Goal: Obtain resource: Download file/media

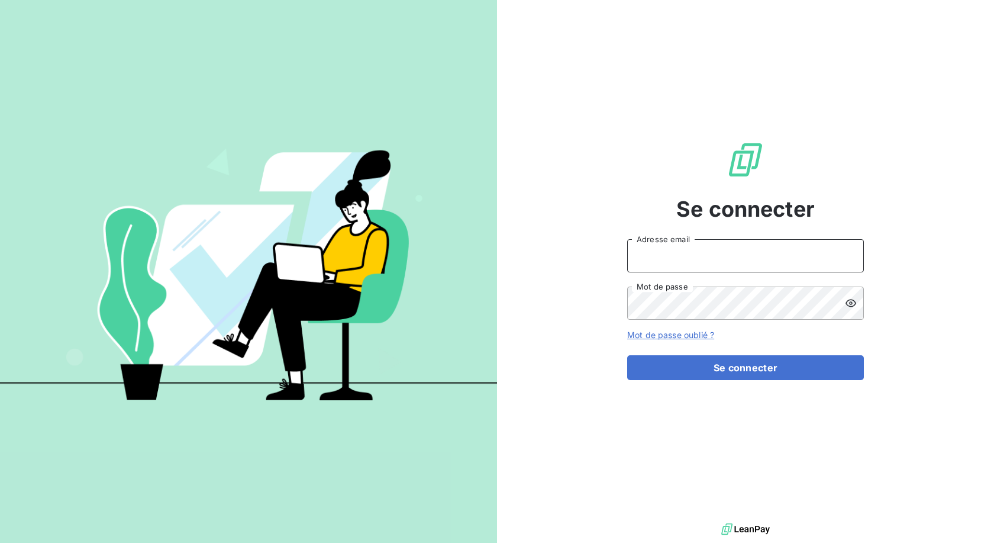
click at [697, 253] on input "Adresse email" at bounding box center [745, 255] width 237 height 33
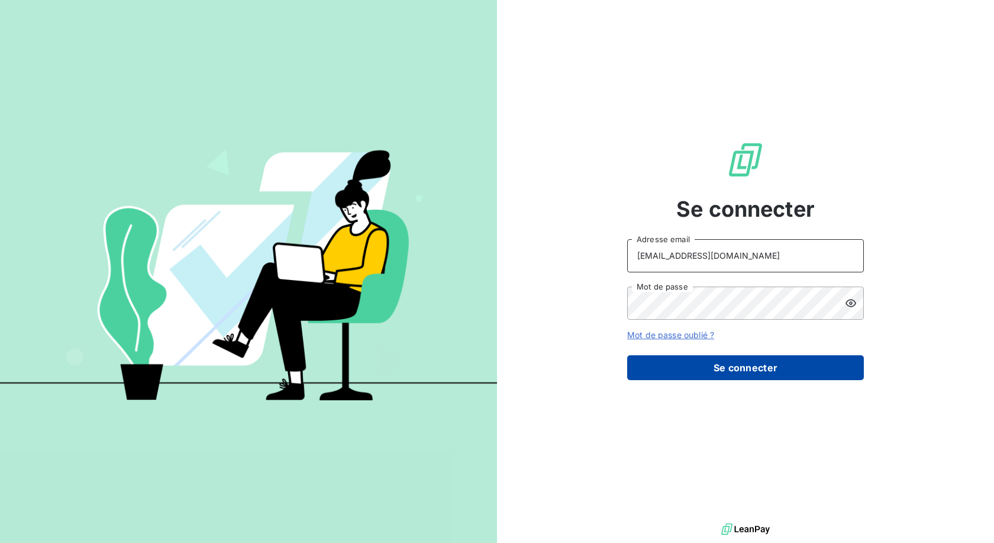
type input "[EMAIL_ADDRESS][DOMAIN_NAME]"
click at [731, 373] on button "Se connecter" at bounding box center [745, 367] width 237 height 25
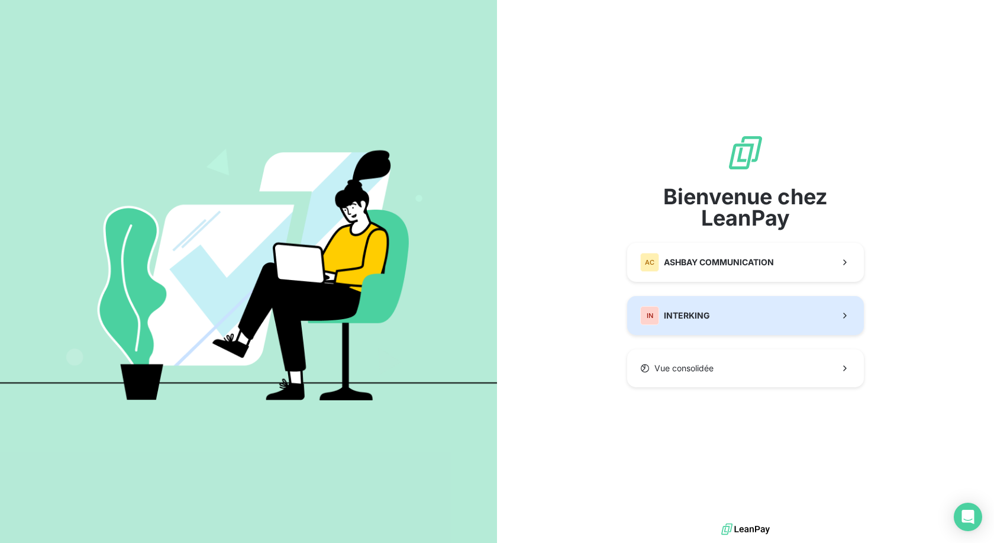
click at [759, 313] on button "IN INTERKING" at bounding box center [745, 315] width 237 height 39
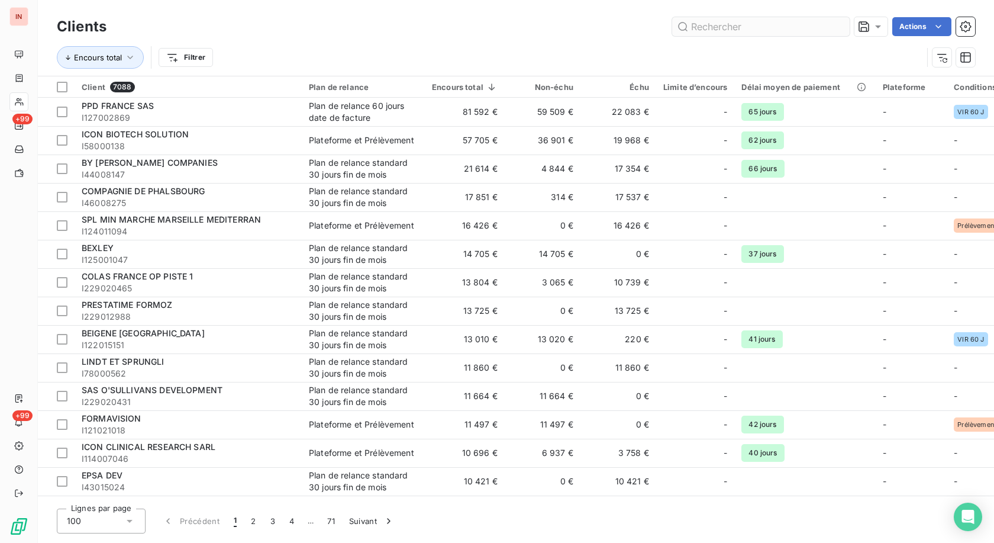
click at [727, 26] on input "text" at bounding box center [761, 26] width 178 height 19
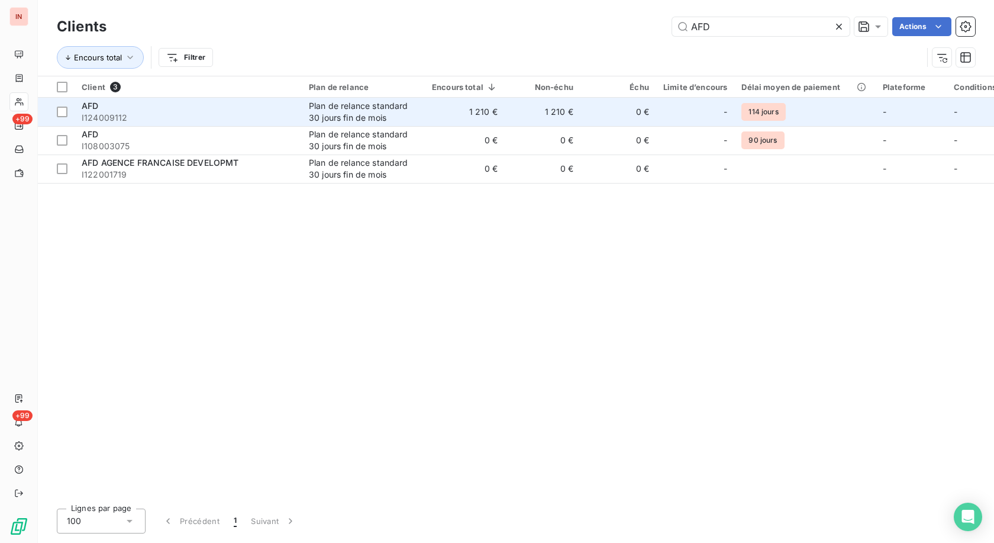
type input "AFD"
click at [344, 104] on div "Plan de relance standard 30 jours fin de mois" at bounding box center [363, 112] width 109 height 24
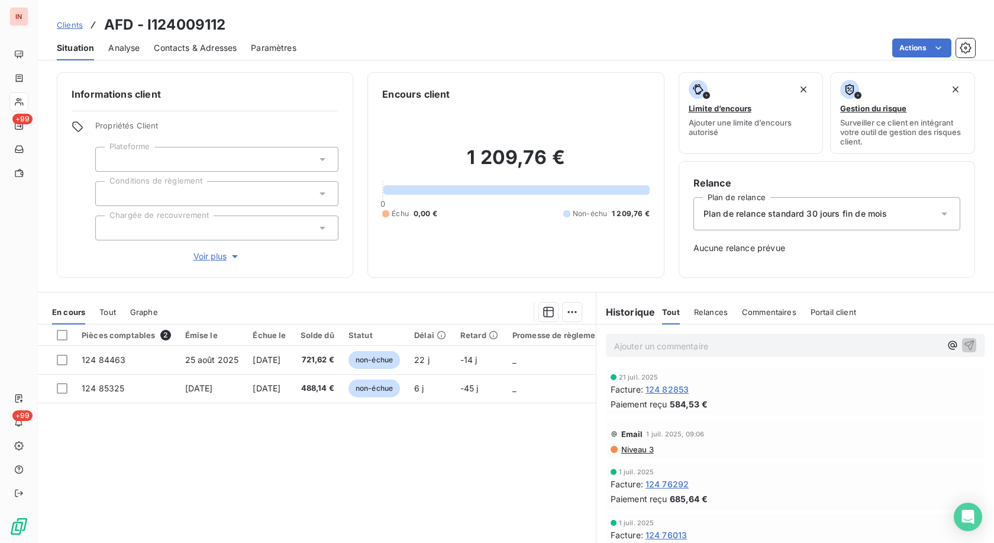
click at [205, 24] on h3 "AFD - I124009112" at bounding box center [164, 24] width 121 height 21
copy h3 "I124009112"
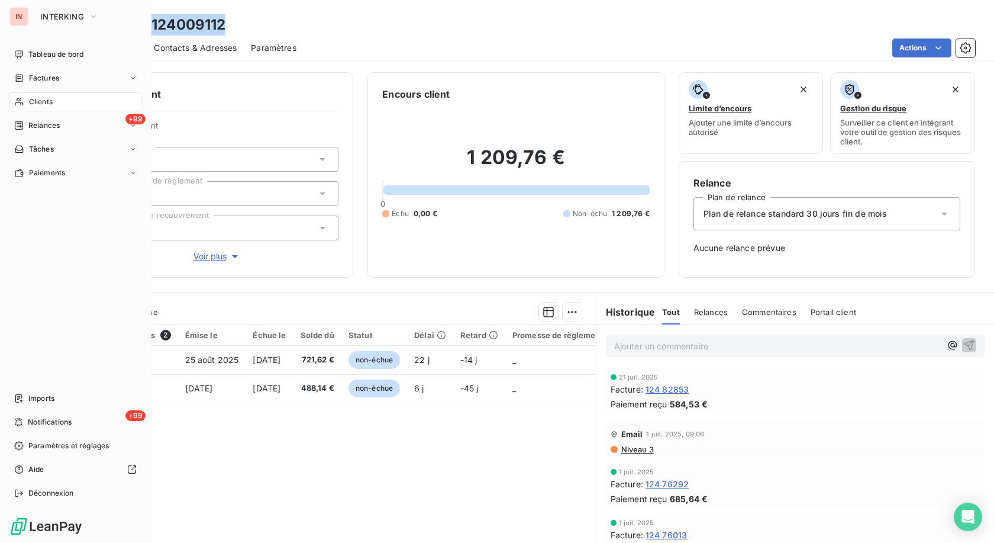
click at [56, 100] on div "Clients" at bounding box center [75, 101] width 132 height 19
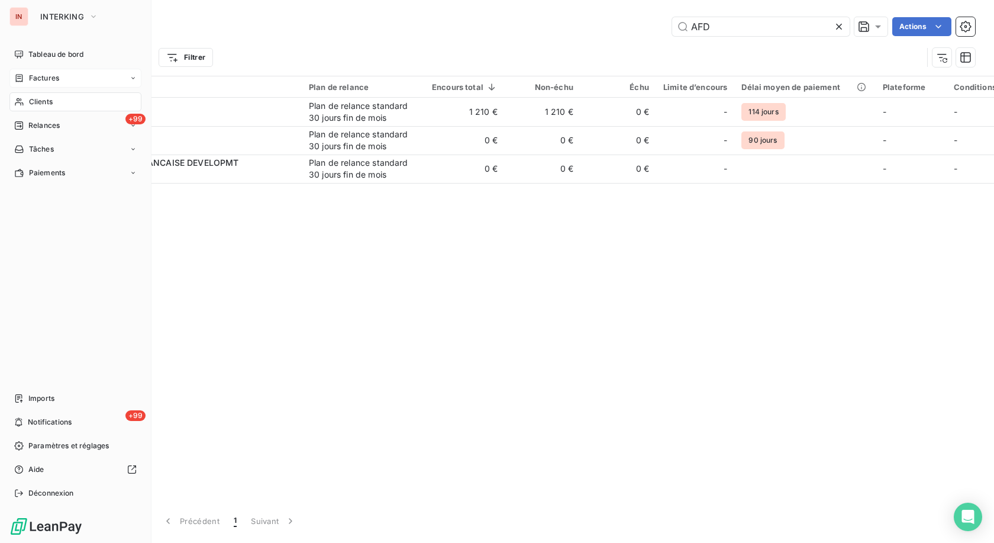
click at [28, 78] on div "Factures" at bounding box center [36, 78] width 45 height 11
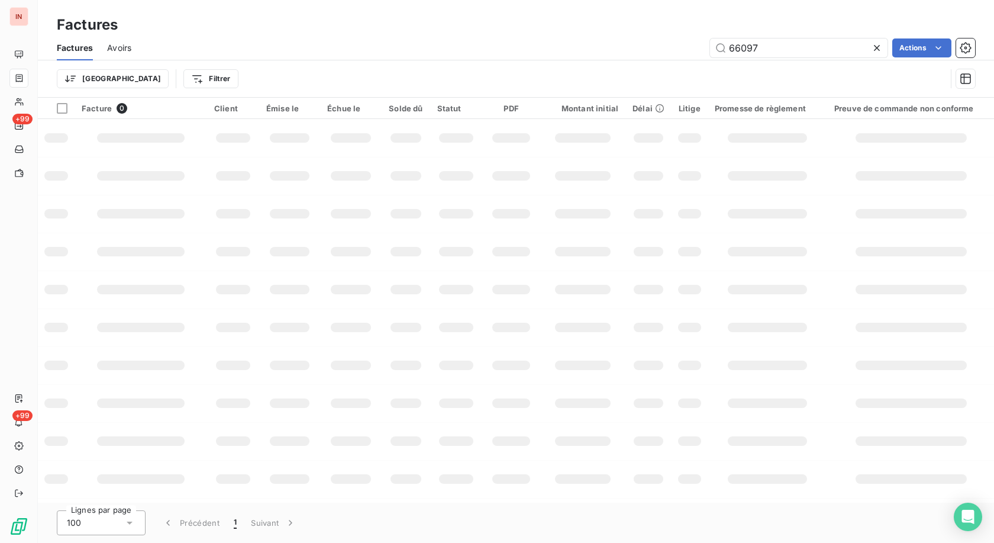
click at [879, 46] on icon at bounding box center [877, 48] width 6 height 6
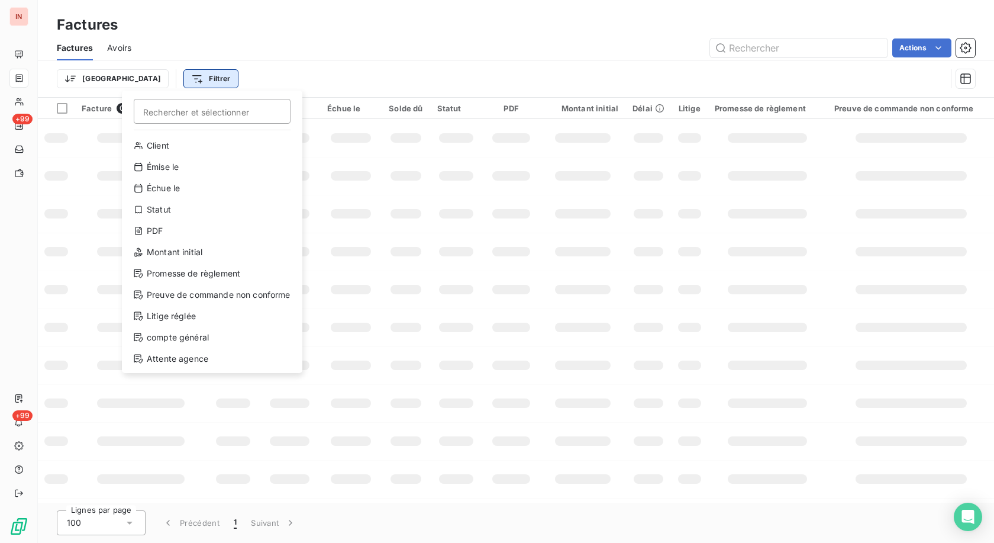
click at [130, 74] on html "IN +99 +99 Factures Factures Avoirs Actions Trier Filtrer Rechercher et sélecti…" at bounding box center [497, 271] width 994 height 543
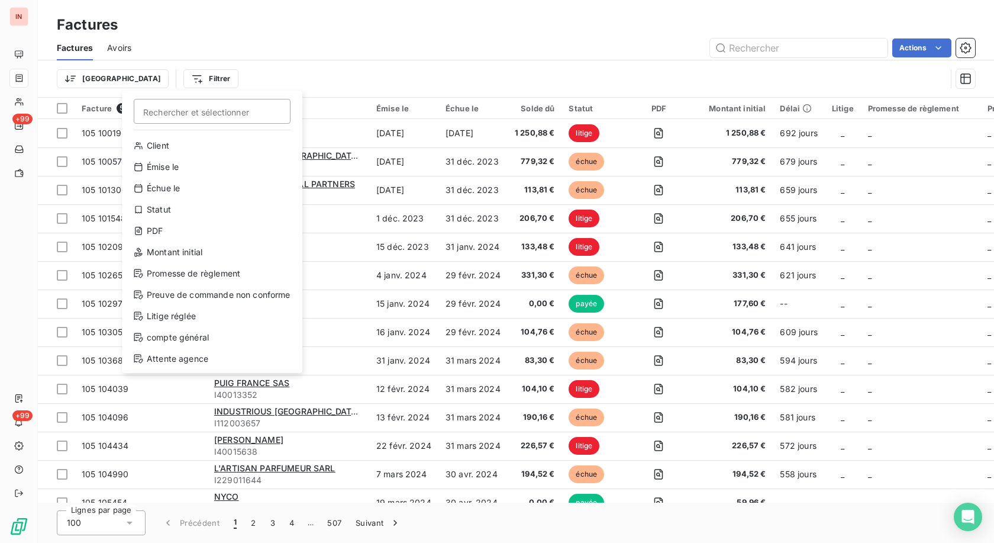
click at [83, 78] on html "IN +99 +99 Factures Factures Avoirs Actions Trier Filtrer Rechercher et sélecti…" at bounding box center [497, 271] width 994 height 543
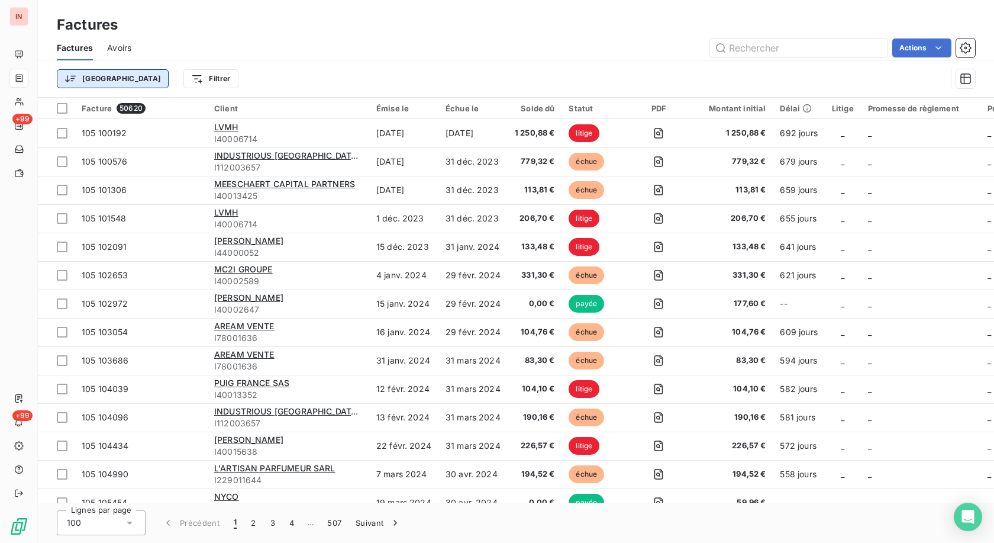
click at [95, 80] on html "IN +99 +99 Factures Factures Avoirs Actions Trier Filtrer Facture 50620 Client …" at bounding box center [497, 271] width 994 height 543
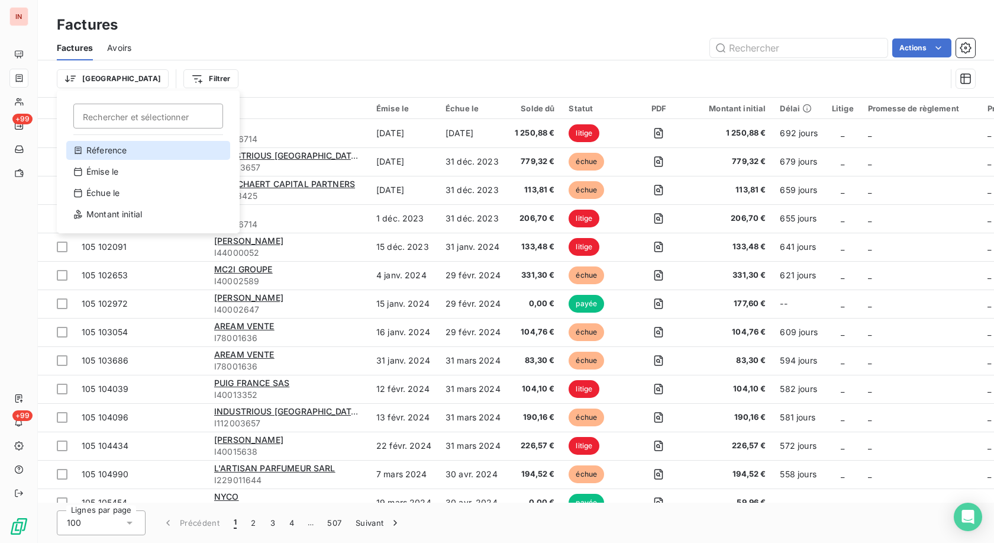
click at [99, 150] on div "Réference" at bounding box center [148, 150] width 164 height 19
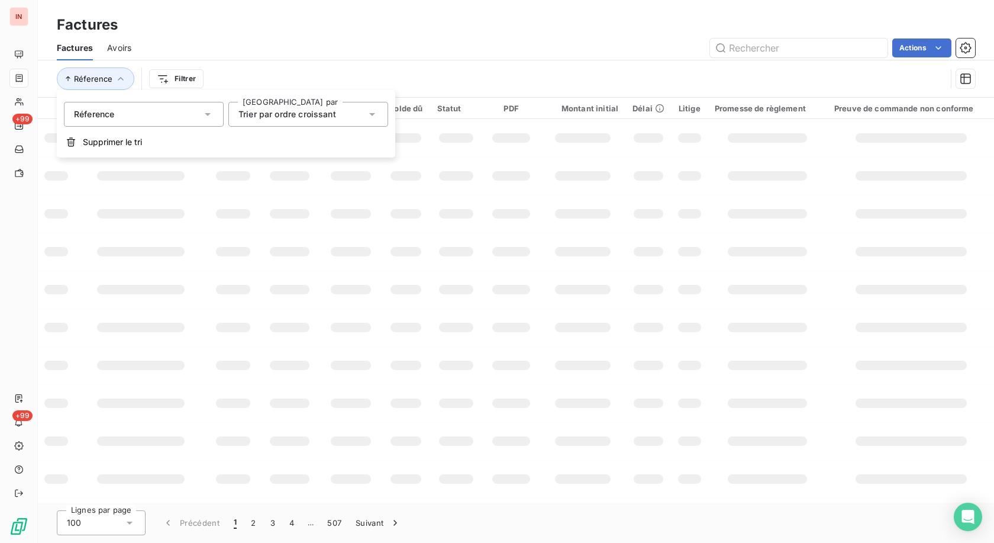
click at [262, 125] on div "Trier par ordre croissant" at bounding box center [308, 114] width 160 height 25
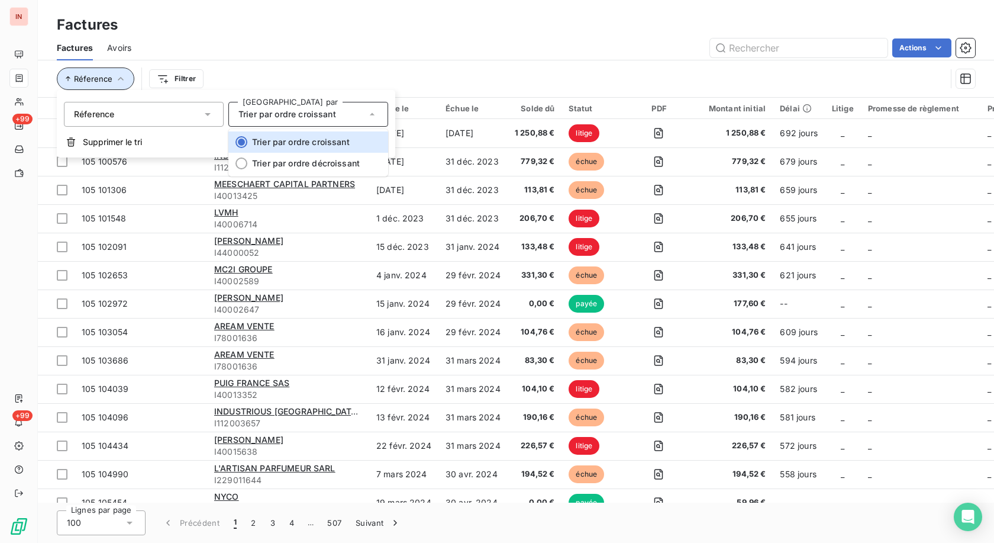
click at [102, 78] on span "Réference" at bounding box center [93, 78] width 38 height 9
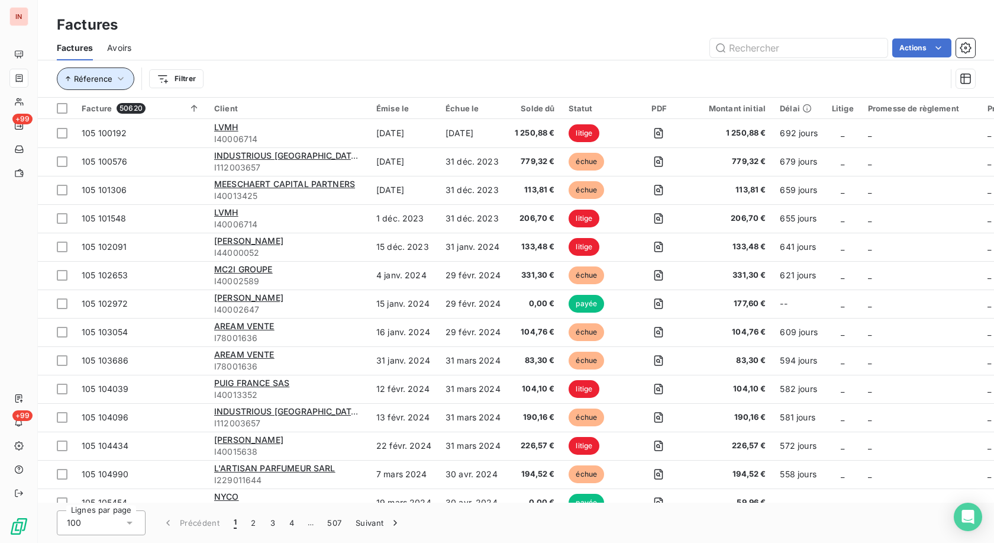
click at [118, 79] on icon "button" at bounding box center [121, 79] width 6 height 4
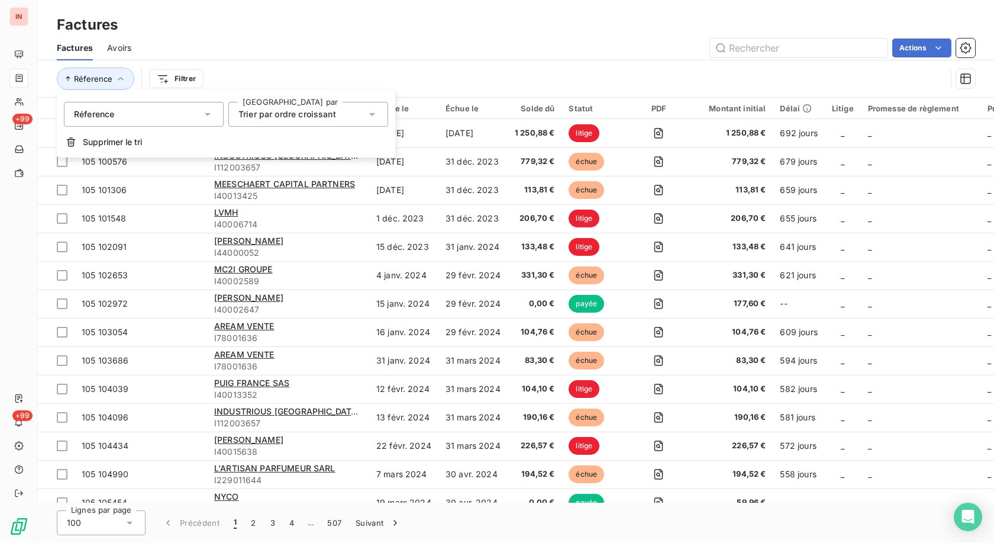
click at [135, 120] on div "Réference" at bounding box center [144, 114] width 160 height 25
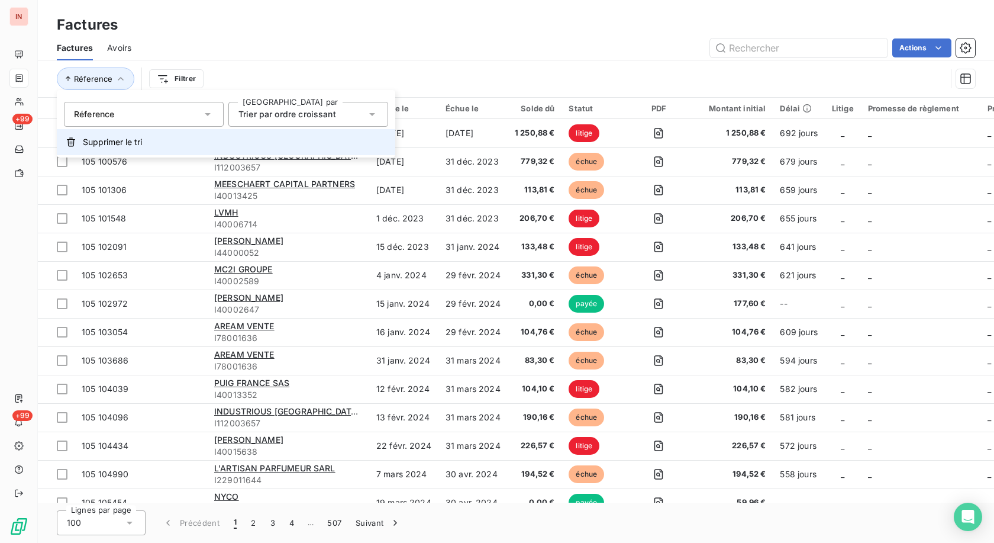
click at [133, 145] on span "Supprimer le tri" at bounding box center [112, 142] width 59 height 12
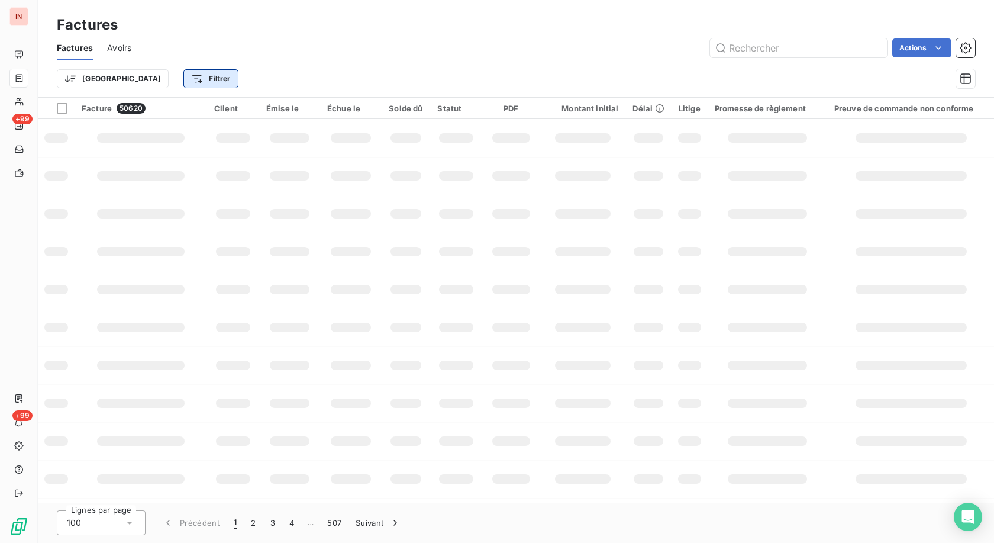
click at [158, 80] on html "IN +99 +99 Factures Factures Avoirs Actions Trier Filtrer Facture 50620 Client …" at bounding box center [497, 271] width 994 height 543
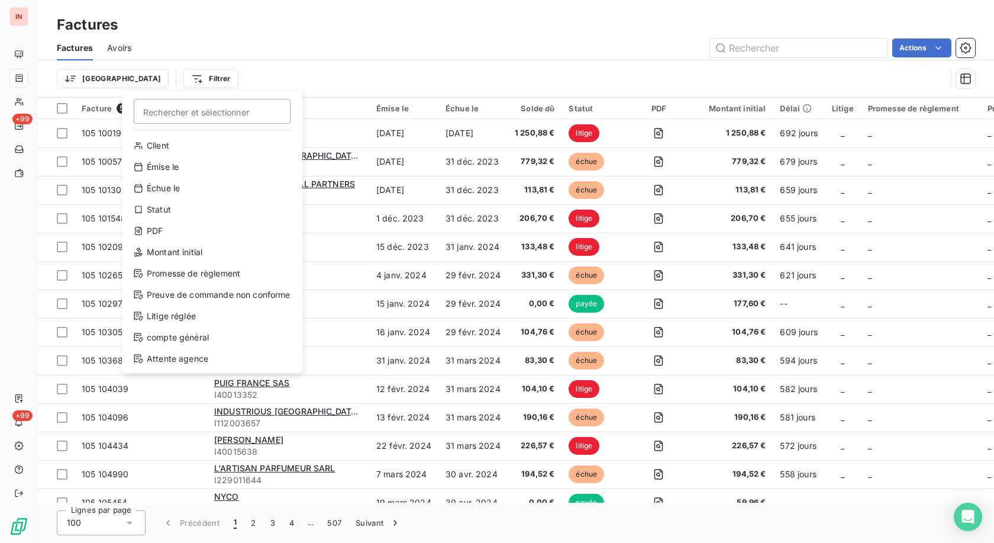
click at [374, 69] on html "IN +99 +99 Factures Factures Avoirs Actions Trier Filtrer Rechercher et sélecti…" at bounding box center [497, 271] width 994 height 543
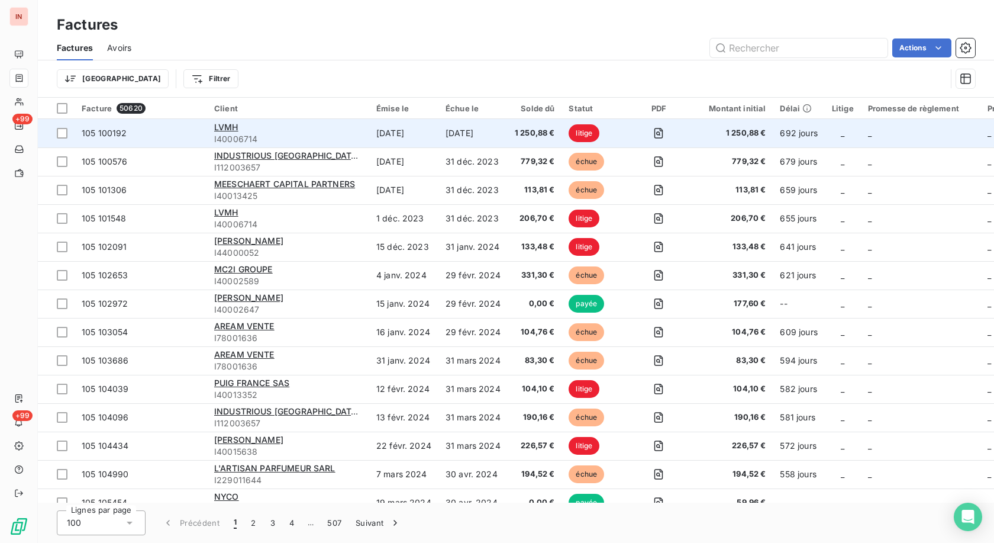
click at [438, 134] on td "[DATE]" at bounding box center [403, 133] width 69 height 28
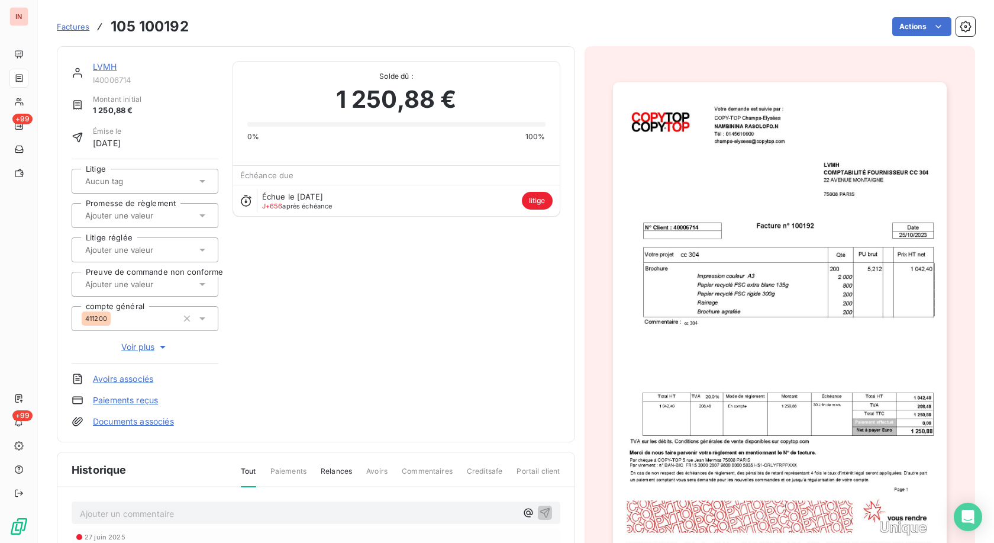
click at [102, 63] on link "LVMH" at bounding box center [105, 67] width 24 height 10
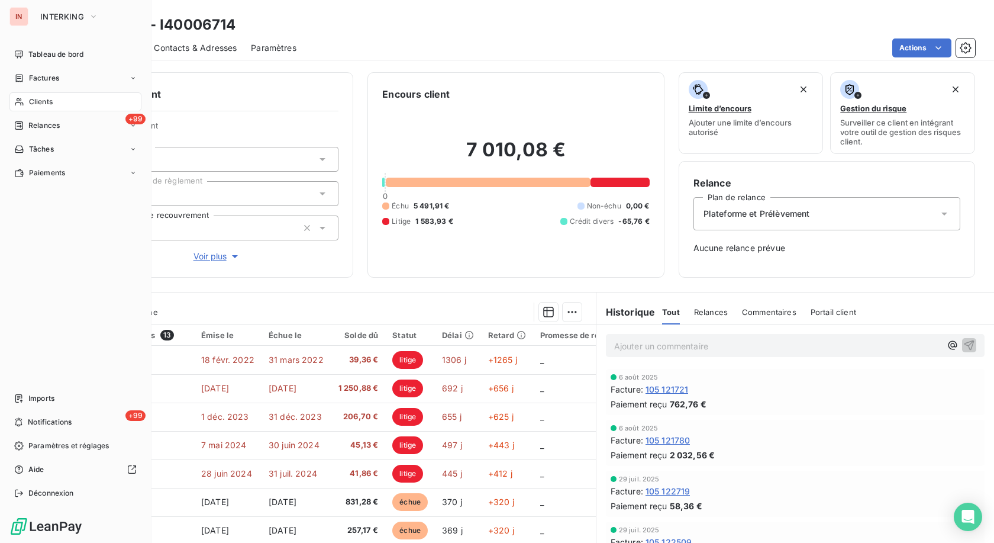
click at [28, 104] on div "Clients" at bounding box center [75, 101] width 132 height 19
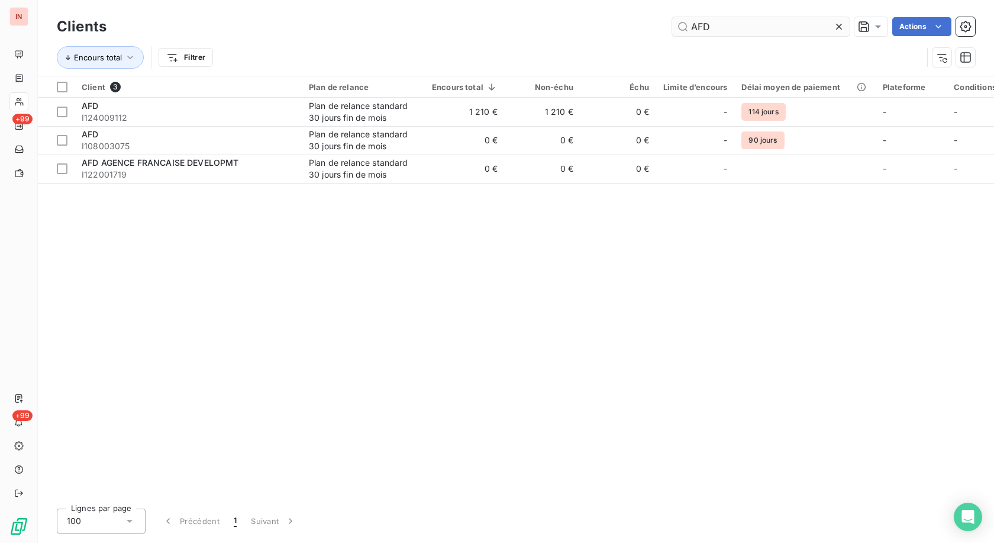
click at [836, 26] on icon at bounding box center [839, 27] width 12 height 12
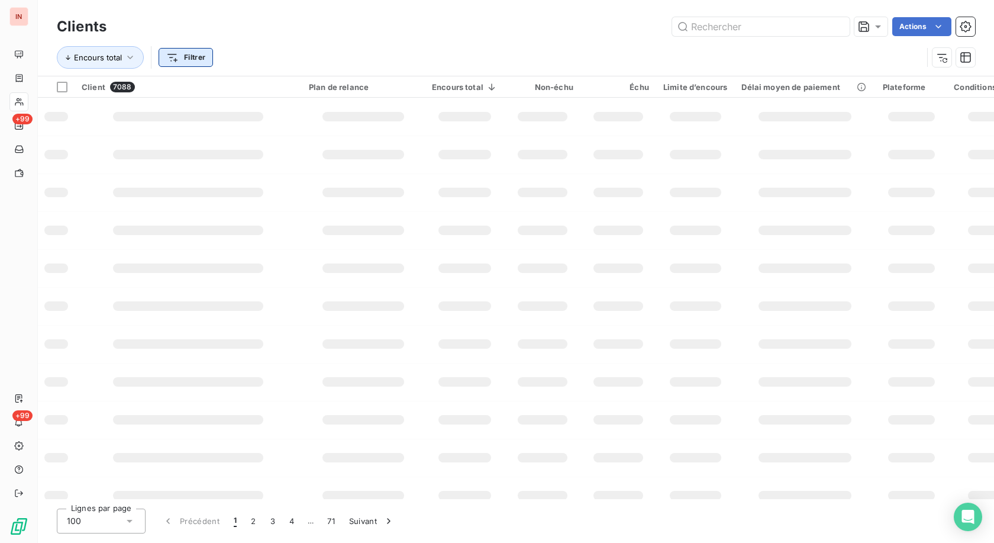
click at [177, 57] on html "IN +99 +99 Clients Actions Encours total Filtrer Client 7088 Plan de relance En…" at bounding box center [497, 271] width 994 height 543
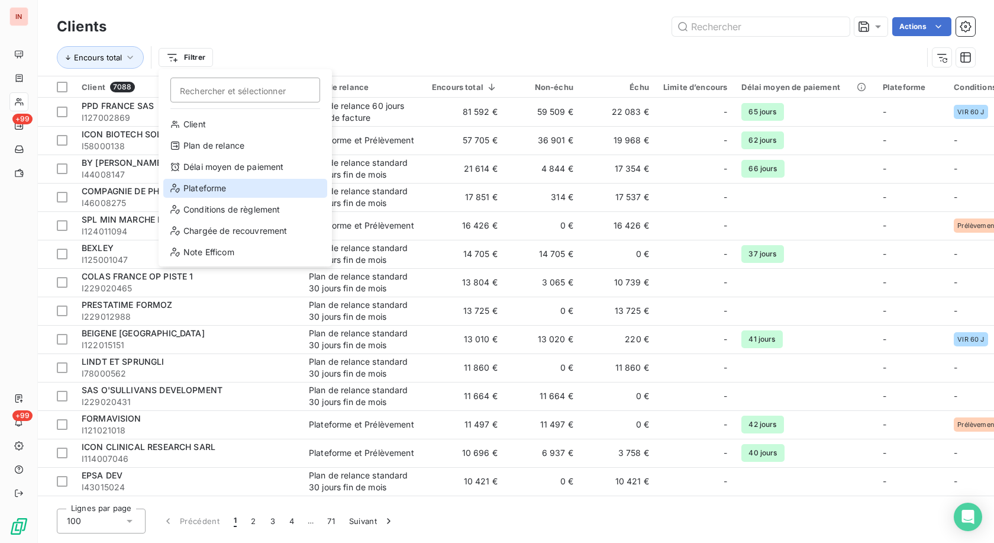
click at [222, 187] on div "Plateforme" at bounding box center [245, 188] width 164 height 19
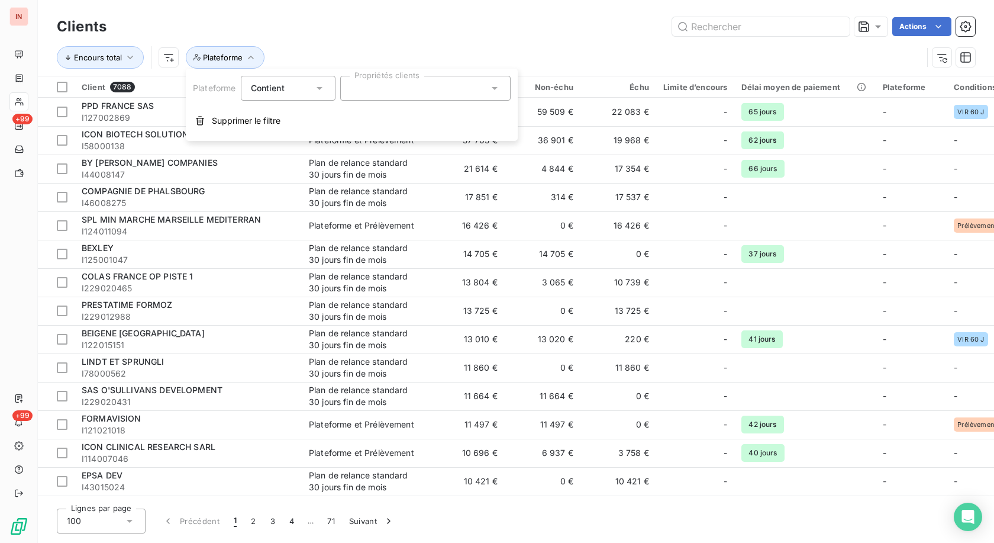
click at [388, 84] on div at bounding box center [425, 88] width 170 height 25
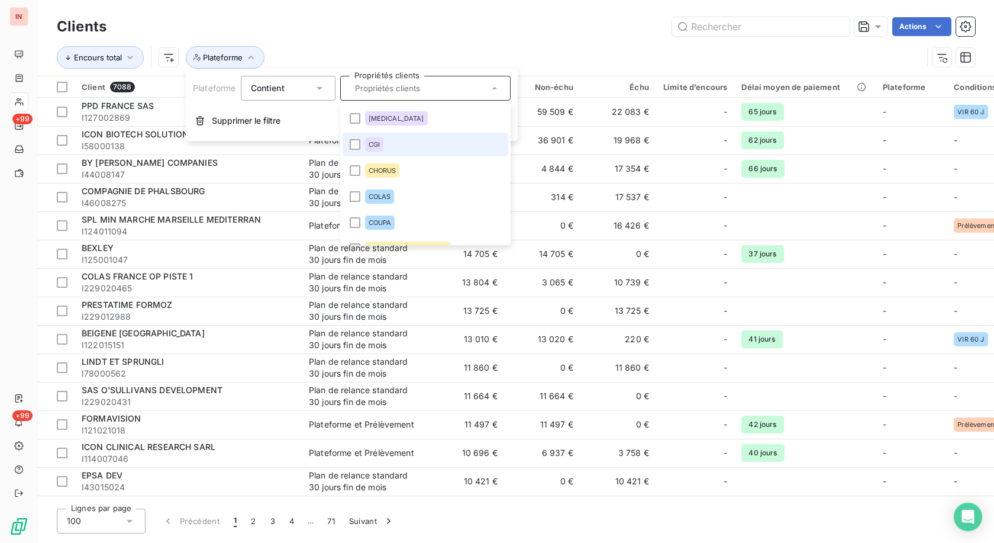
scroll to position [114, 0]
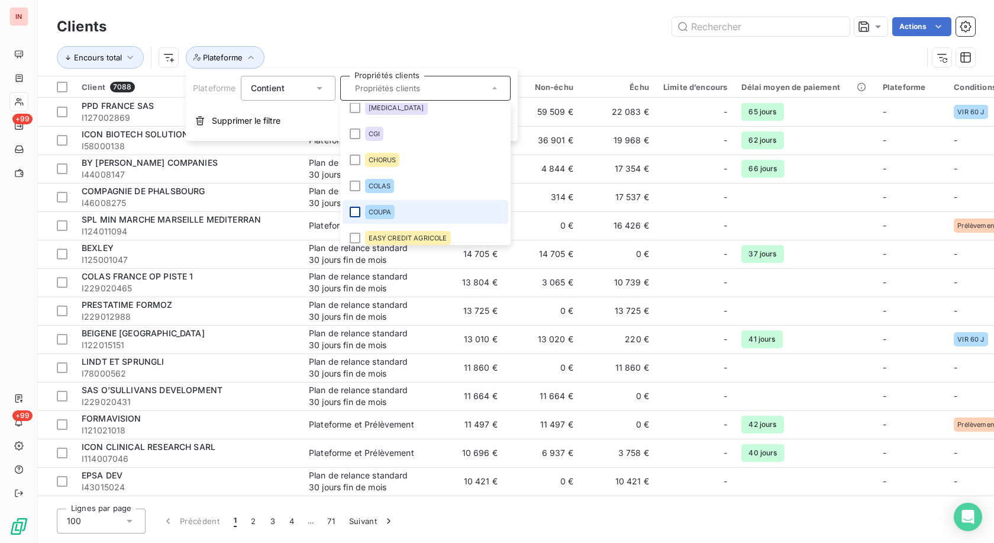
click at [356, 212] on div at bounding box center [355, 212] width 11 height 11
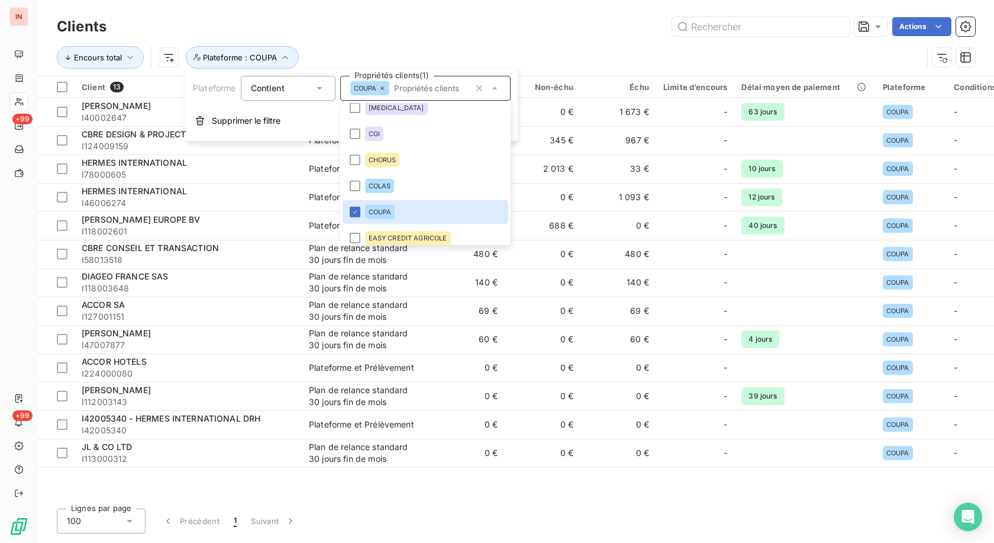
click at [519, 39] on div "Encours total Plateforme : COUPA" at bounding box center [516, 57] width 919 height 37
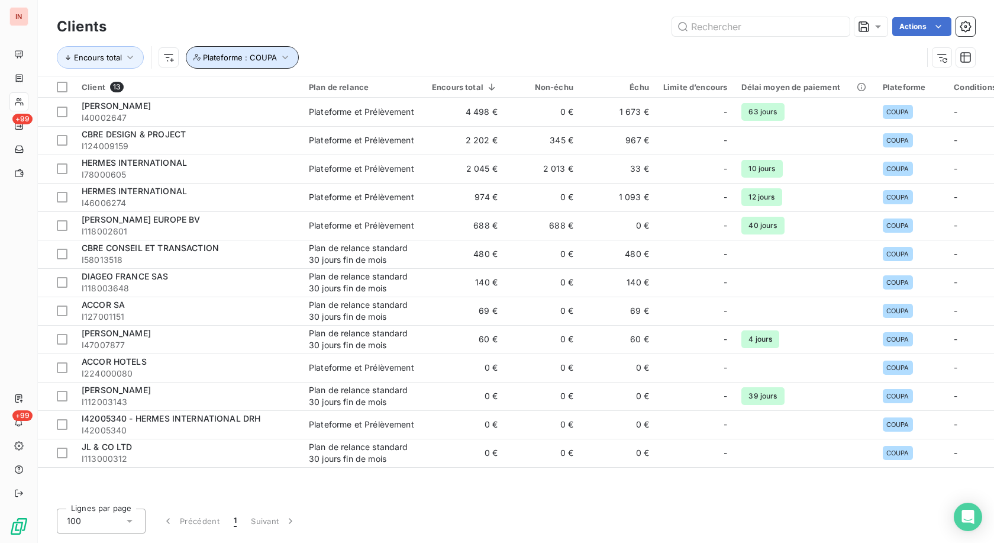
click at [255, 58] on span "Plateforme : COUPA" at bounding box center [240, 57] width 74 height 9
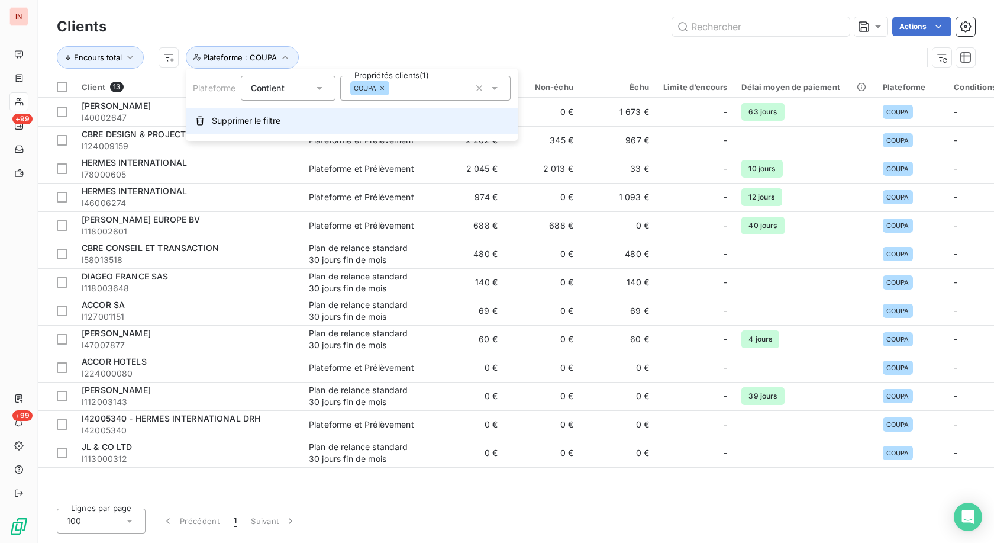
click at [250, 114] on button "Supprimer le filtre" at bounding box center [352, 121] width 332 height 26
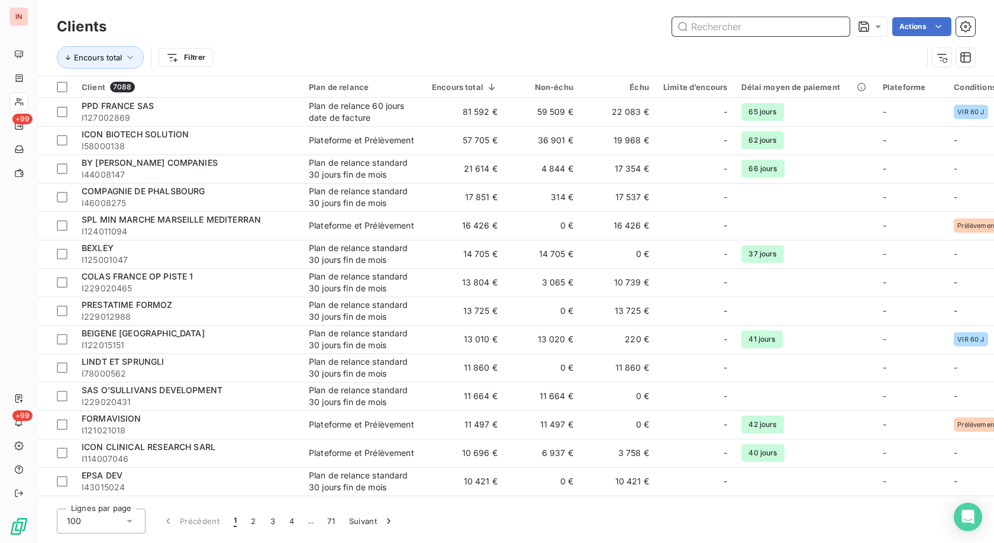
click at [749, 26] on input "text" at bounding box center [761, 26] width 178 height 19
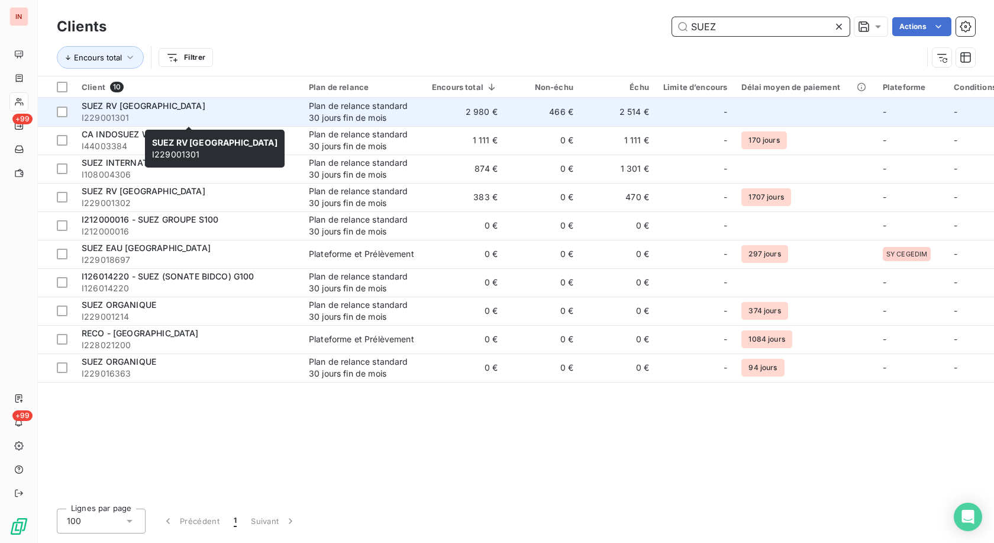
type input "SUEZ"
click at [195, 114] on span "I229001301" at bounding box center [188, 118] width 213 height 12
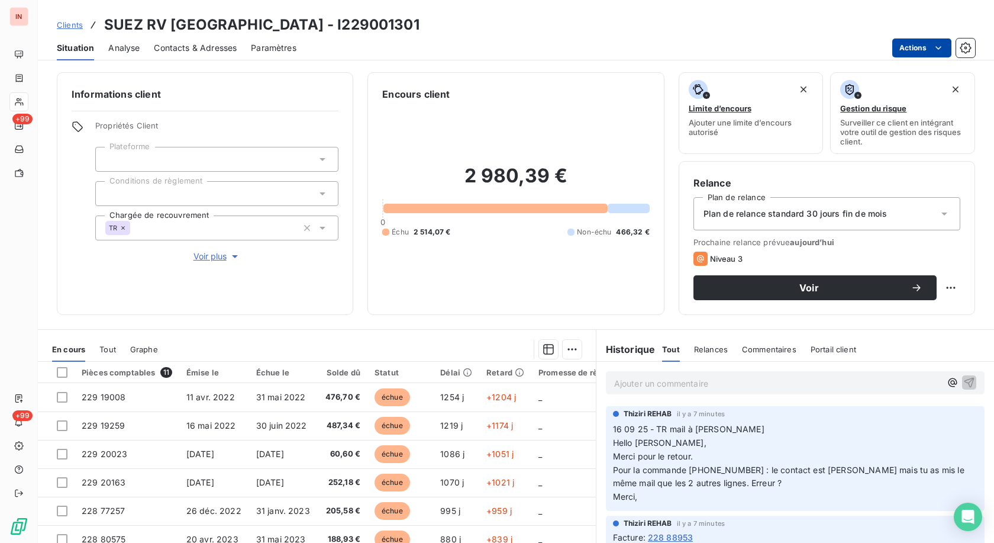
click at [936, 49] on html "IN +99 +99 Clients SUEZ RV [GEOGRAPHIC_DATA] - I229001301 Situation Analyse Con…" at bounding box center [497, 271] width 994 height 543
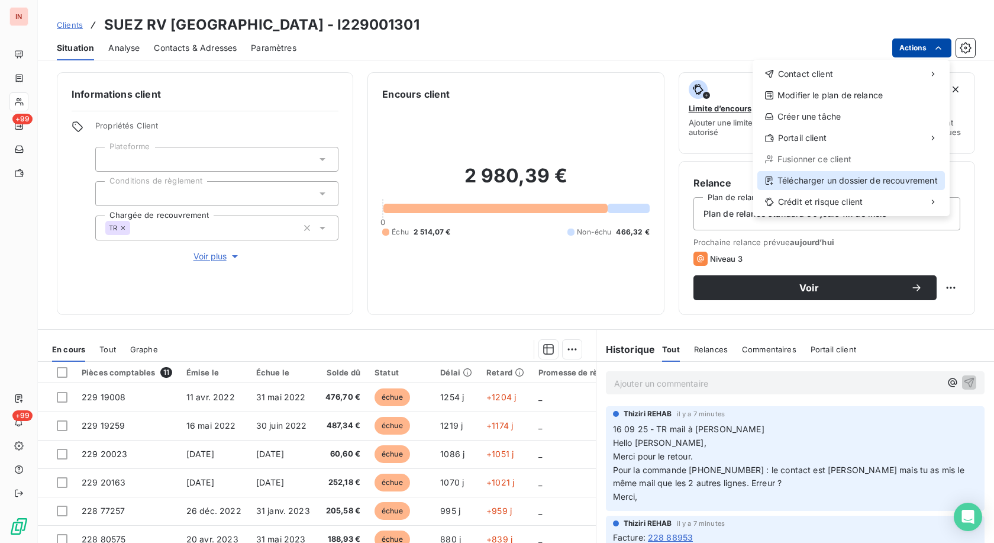
click at [865, 182] on div "Télécharger un dossier de recouvrement" at bounding box center [852, 180] width 188 height 19
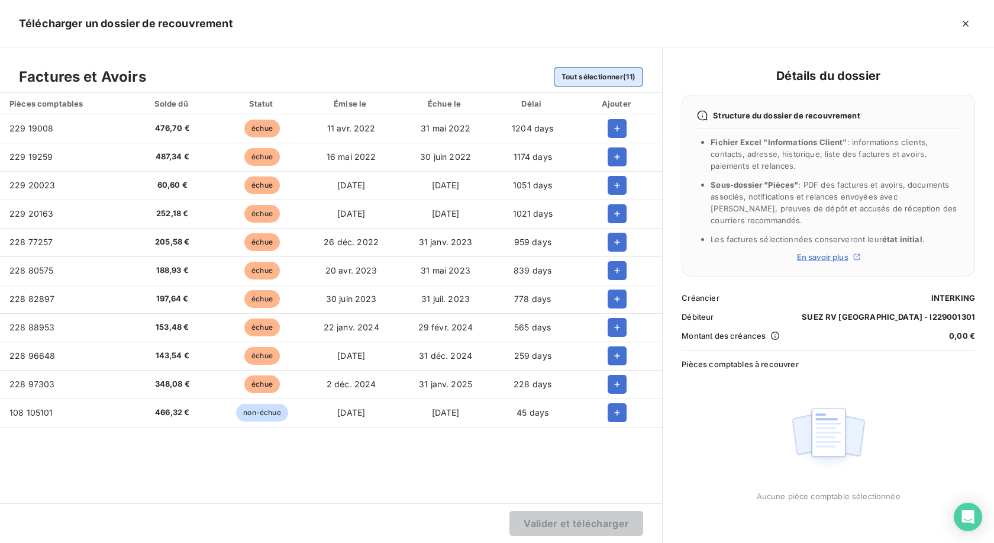
click at [614, 81] on button "Tout sélectionner (11)" at bounding box center [599, 76] width 90 height 19
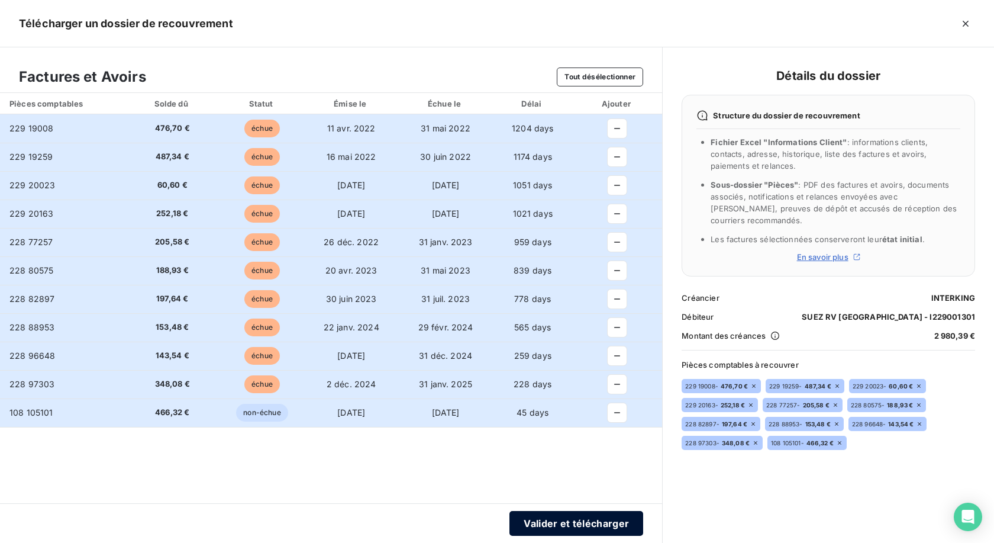
click at [616, 521] on button "Valider et télécharger" at bounding box center [577, 523] width 134 height 25
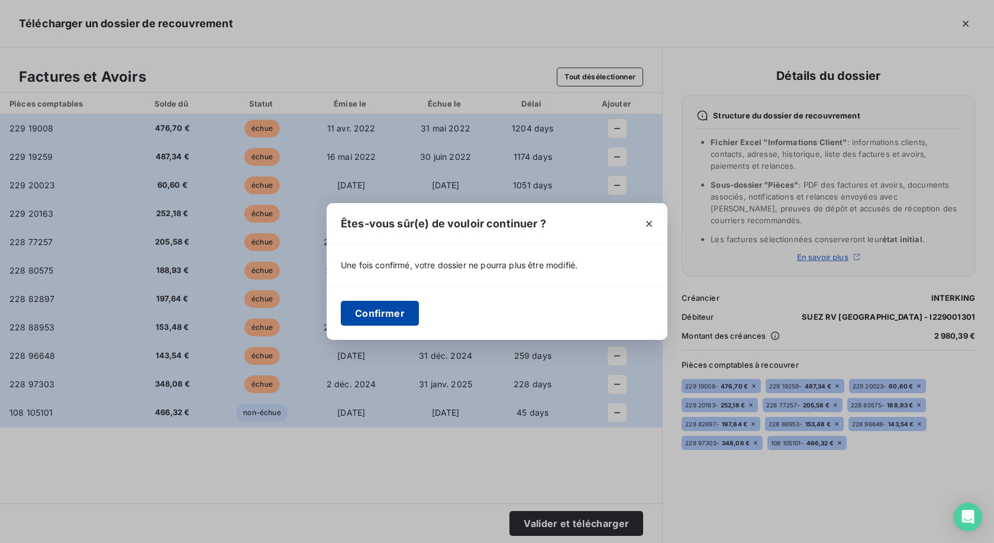
click at [405, 312] on button "Confirmer" at bounding box center [380, 313] width 78 height 25
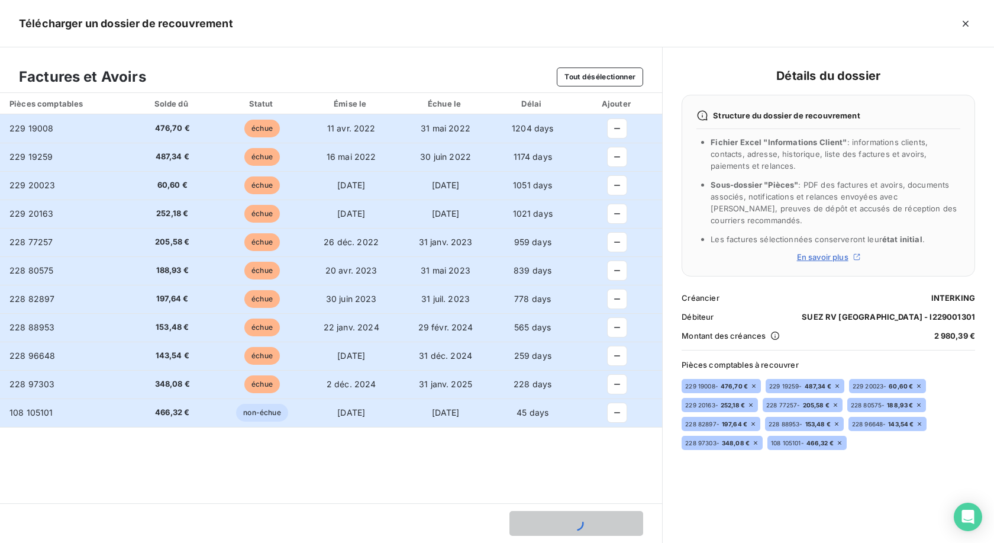
click at [835, 252] on span "En savoir plus" at bounding box center [822, 256] width 51 height 9
click at [691, 503] on div "Détails du dossier Structure du dossier de recouvrement Fichier Excel "Informat…" at bounding box center [829, 295] width 294 height 458
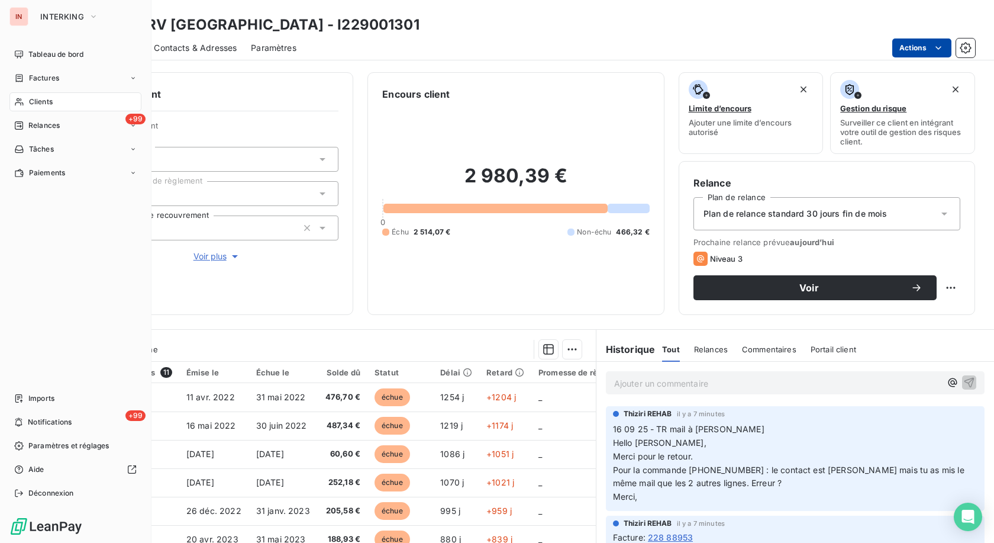
click at [15, 99] on icon at bounding box center [19, 101] width 10 height 9
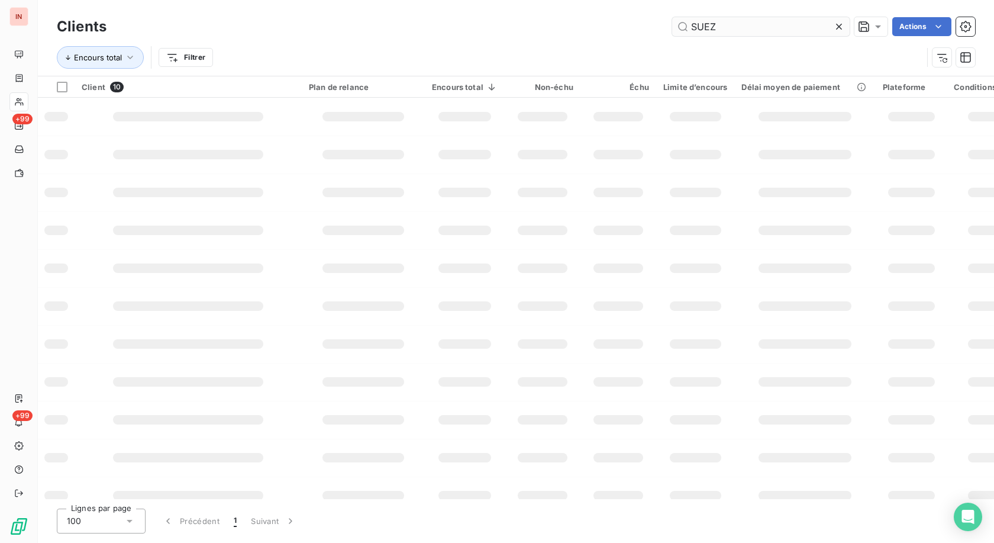
drag, startPoint x: 533, startPoint y: 29, endPoint x: 491, endPoint y: 29, distance: 41.4
click at [672, 29] on input "SUEZ" at bounding box center [761, 26] width 178 height 19
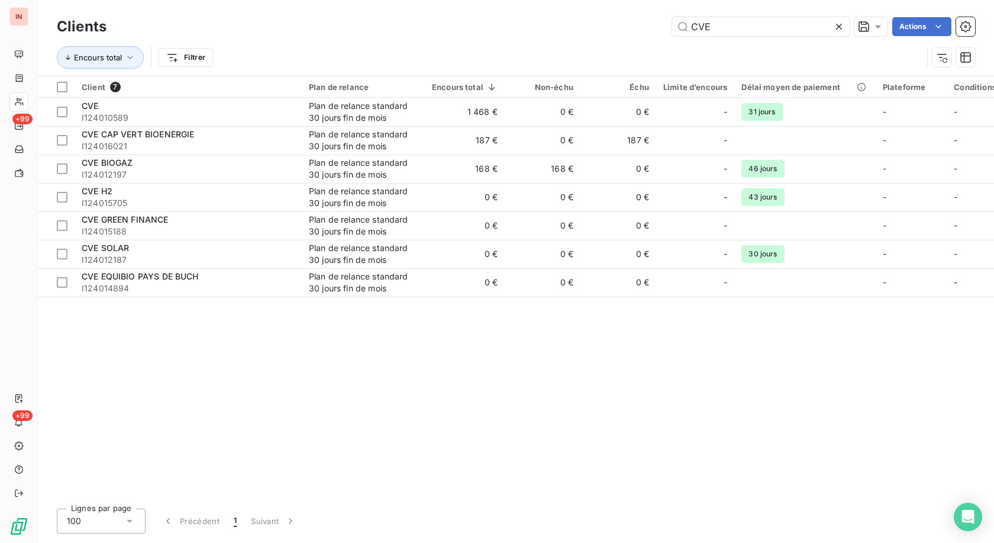
type input "CVE"
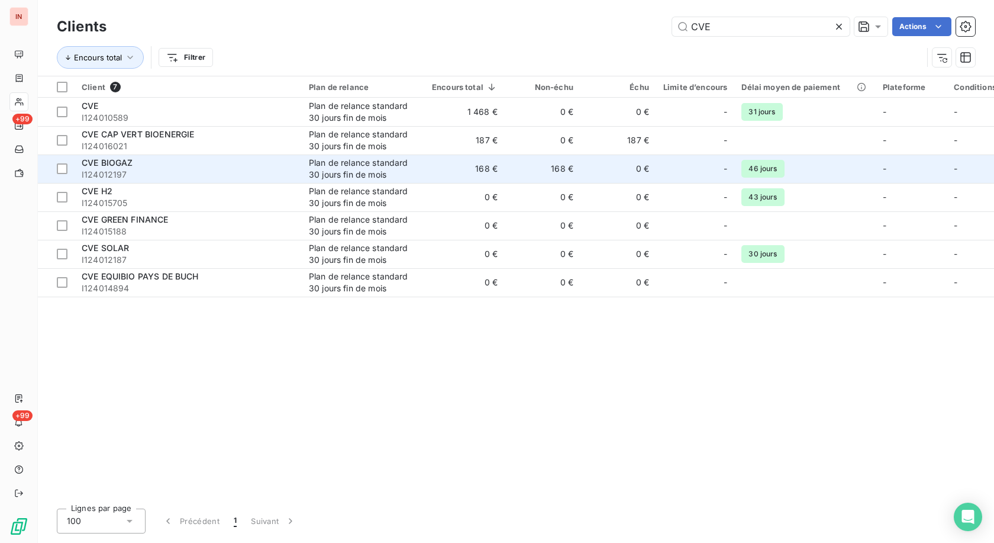
click at [306, 174] on td "Plan de relance standard 30 jours fin de mois" at bounding box center [363, 168] width 123 height 28
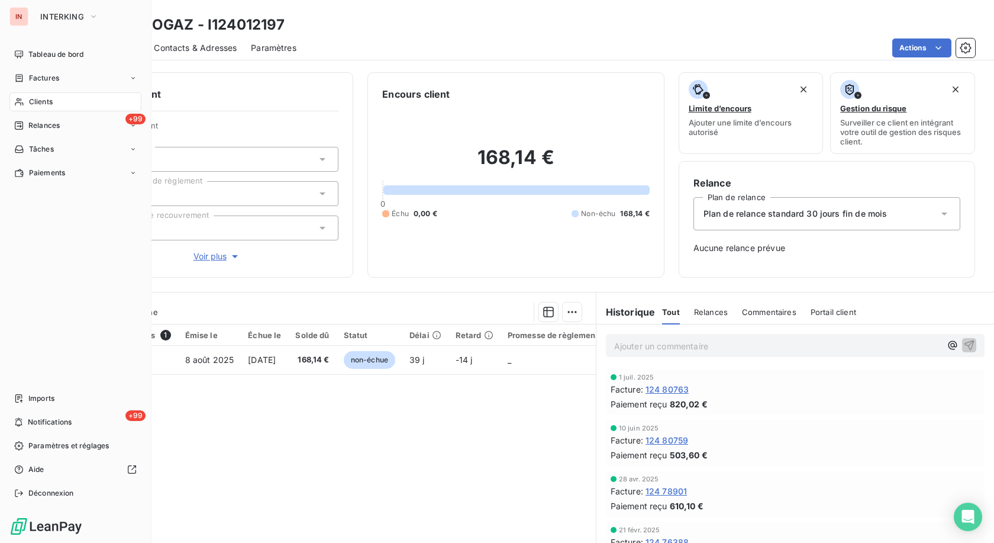
click at [27, 101] on div "Clients" at bounding box center [75, 101] width 132 height 19
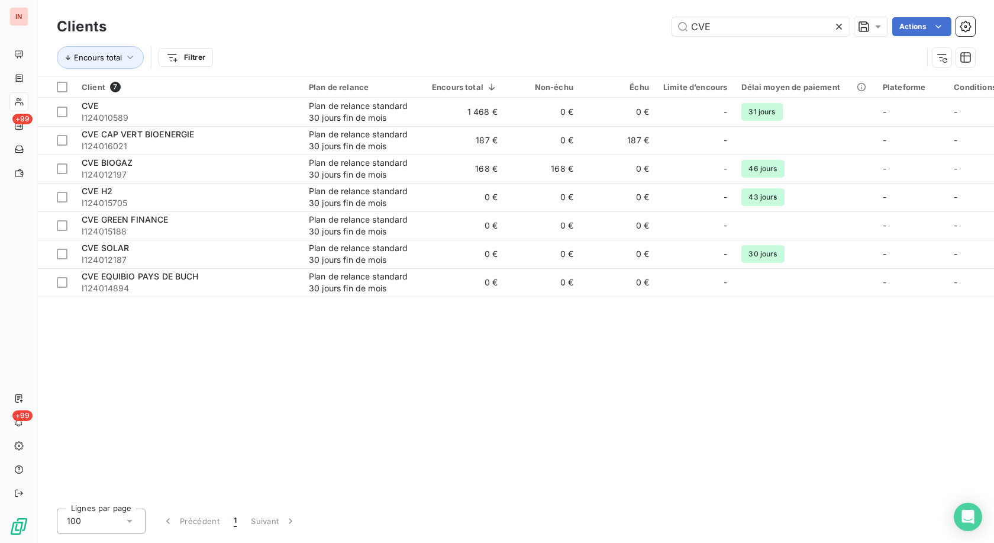
drag, startPoint x: 754, startPoint y: 35, endPoint x: 547, endPoint y: 40, distance: 207.2
click at [672, 36] on input "CVE" at bounding box center [761, 26] width 178 height 19
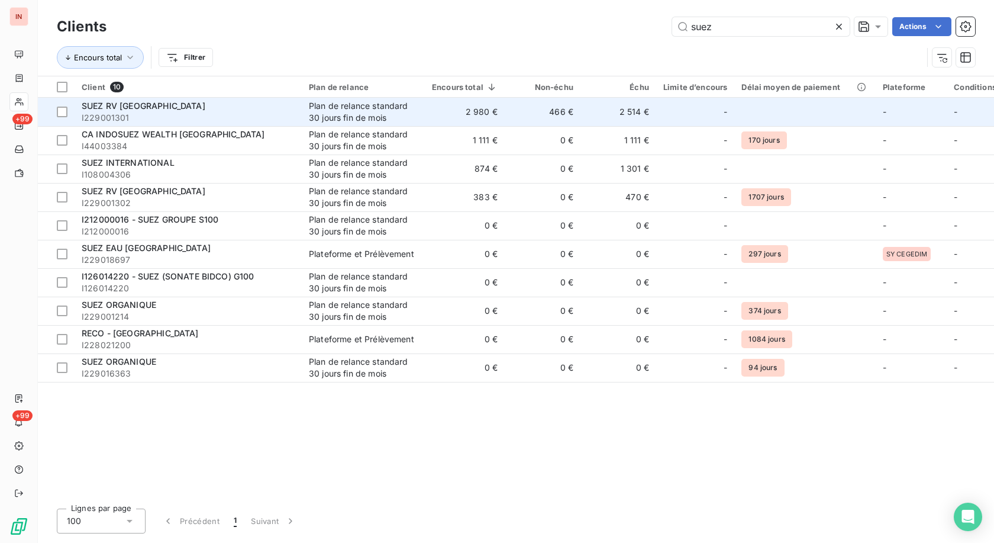
type input "suez"
click at [460, 114] on td "2 980 €" at bounding box center [465, 112] width 80 height 28
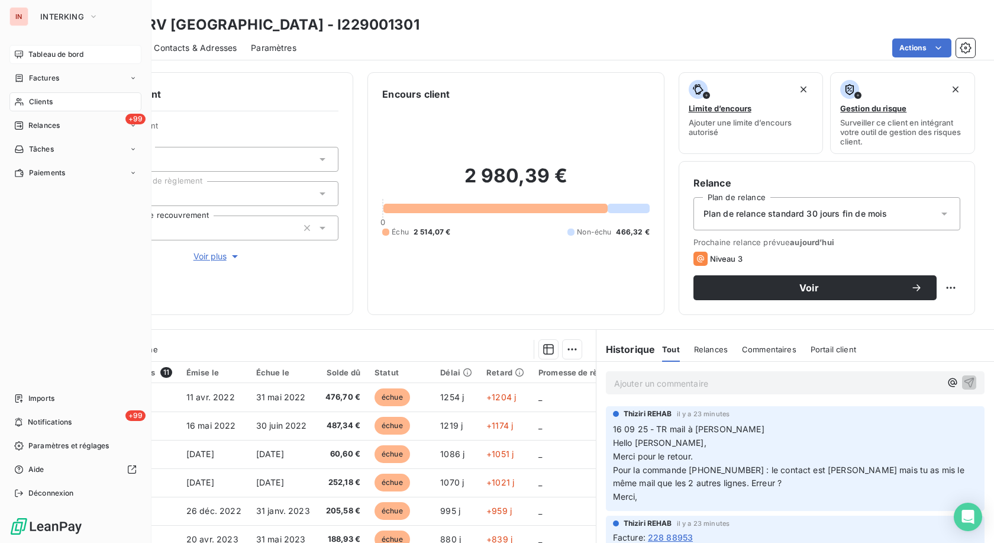
click at [23, 56] on icon at bounding box center [18, 54] width 9 height 9
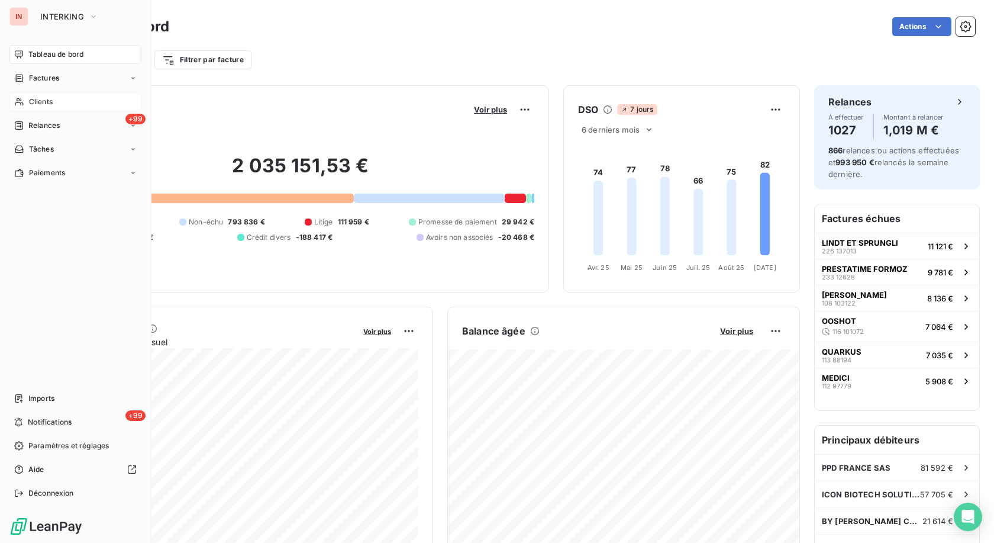
click at [27, 105] on div "Clients" at bounding box center [75, 101] width 132 height 19
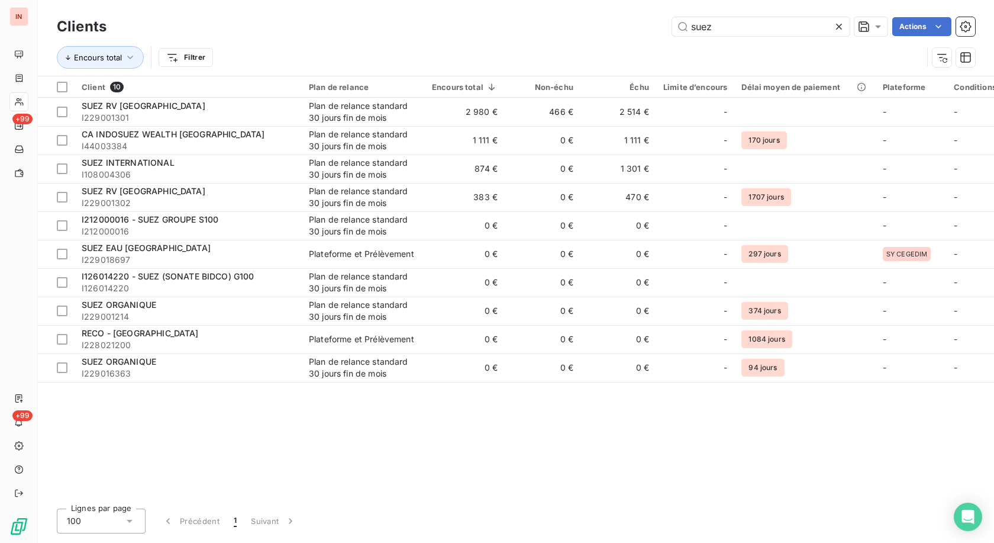
click at [842, 27] on icon at bounding box center [839, 27] width 12 height 12
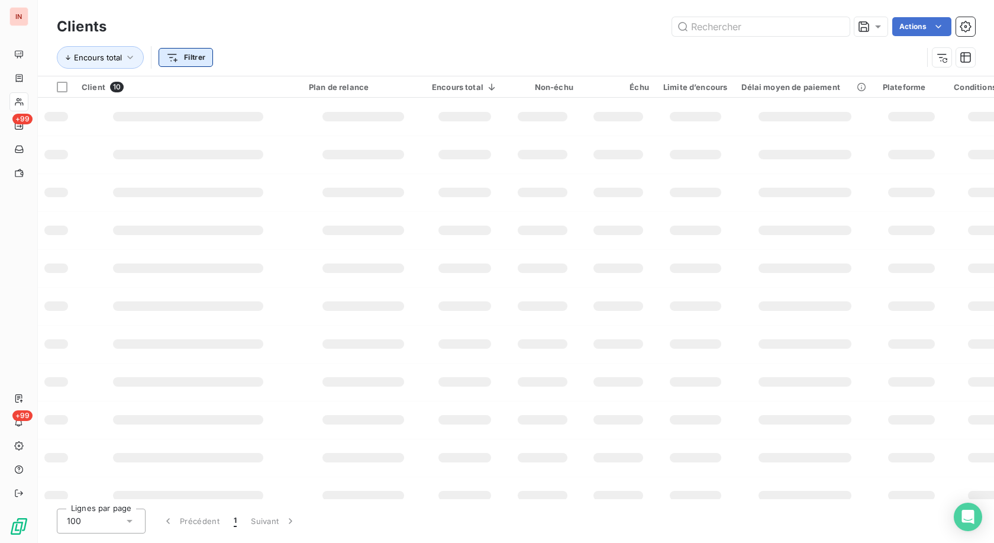
click at [202, 63] on html "IN +99 +99 Clients Actions Encours total Filtrer Client 10 Plan de relance Enco…" at bounding box center [497, 271] width 994 height 543
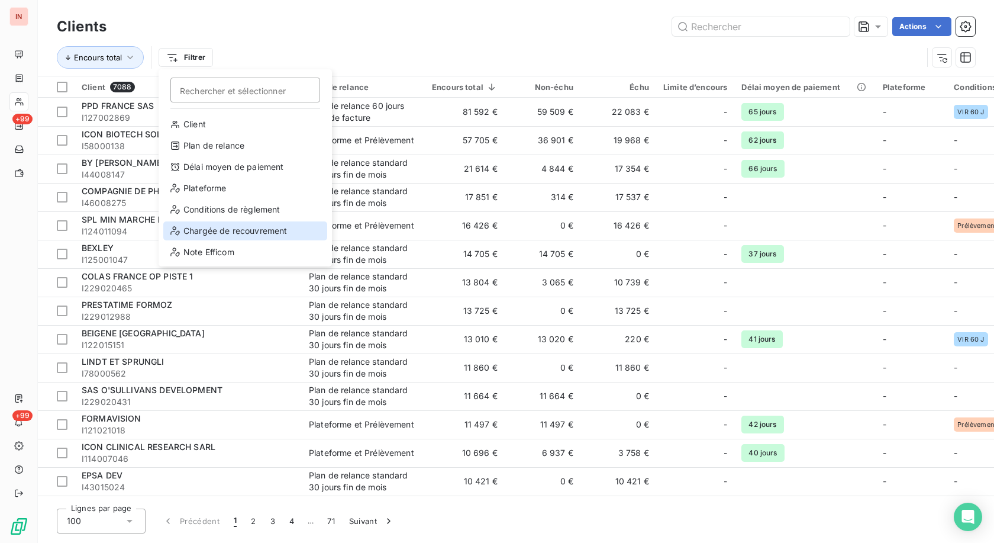
click at [230, 234] on div "Chargée de recouvrement" at bounding box center [245, 230] width 164 height 19
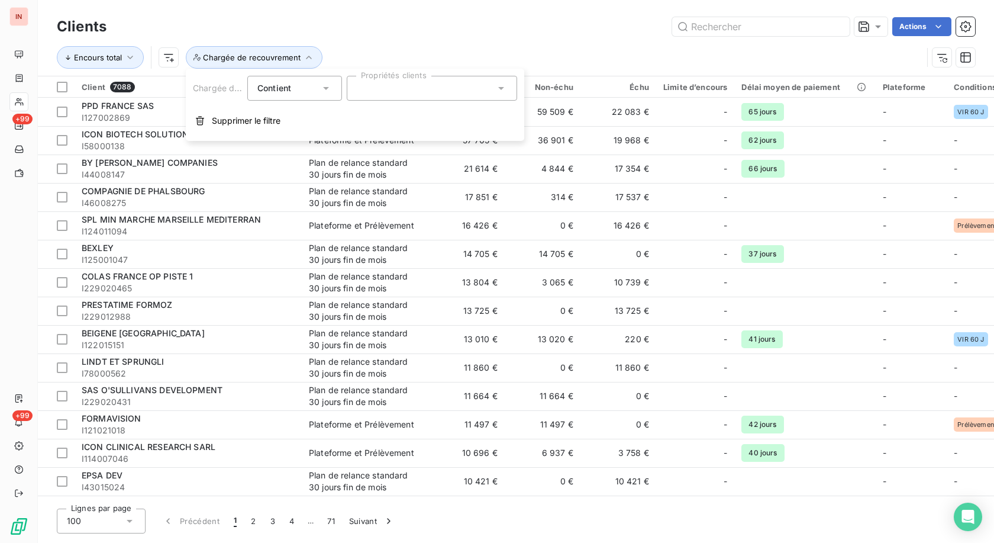
click at [407, 89] on div at bounding box center [432, 88] width 170 height 25
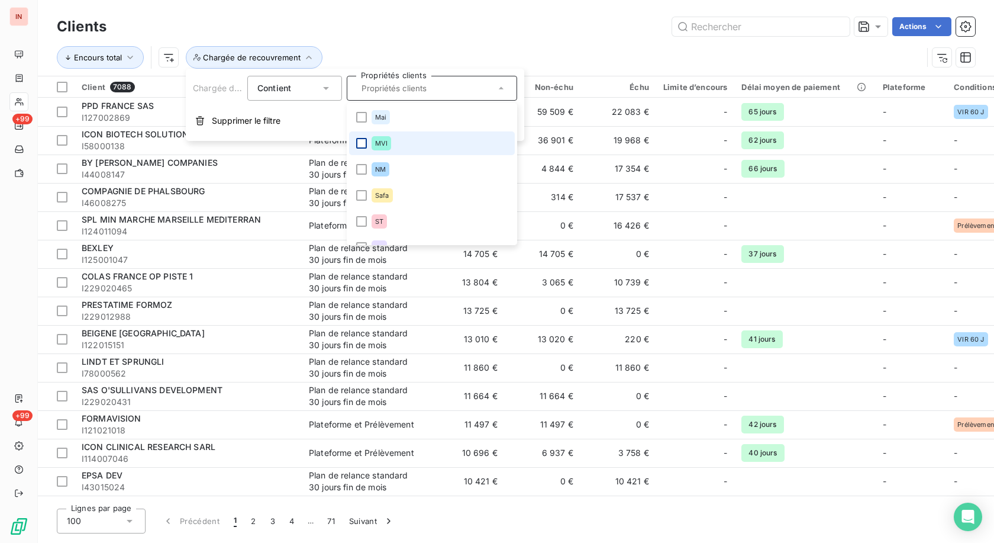
click at [360, 143] on div at bounding box center [361, 143] width 11 height 11
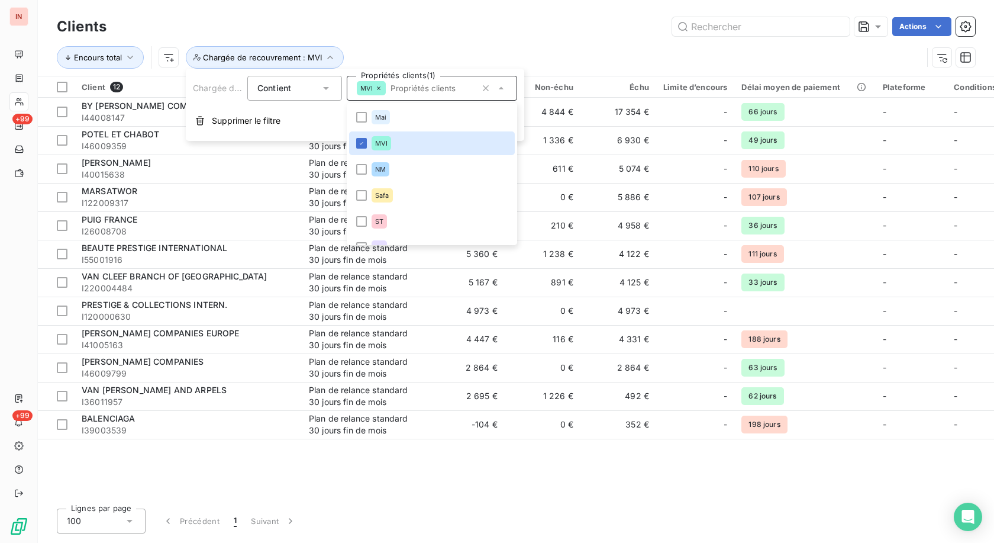
click at [530, 47] on div "Encours total Chargée de recouvrement : MVI" at bounding box center [490, 57] width 866 height 22
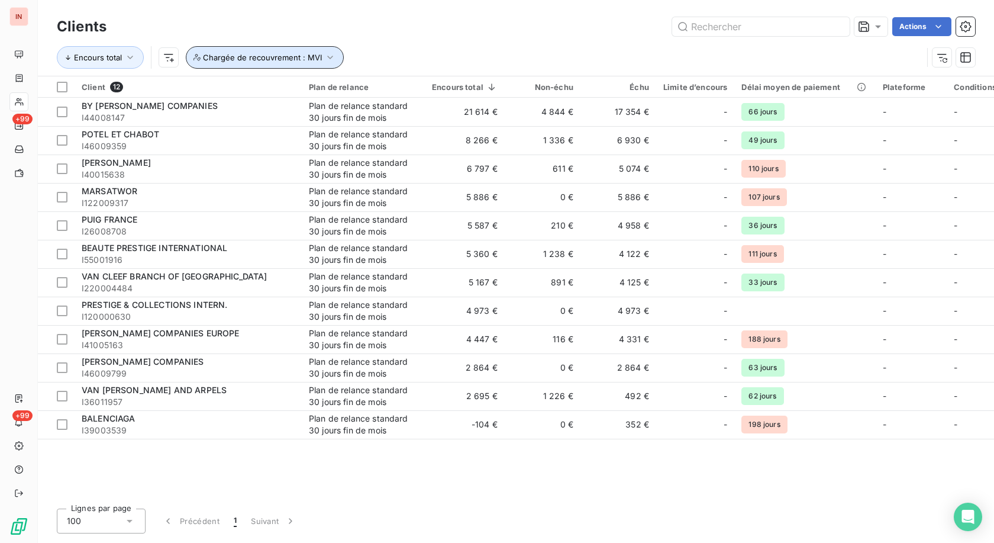
click at [314, 60] on span "Chargée de recouvrement : MVI" at bounding box center [262, 57] width 119 height 9
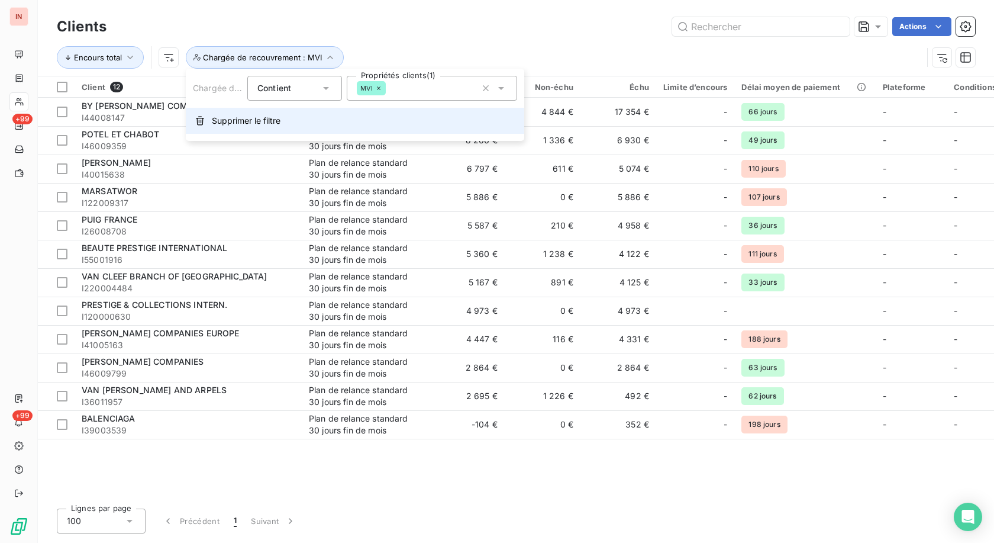
click at [283, 120] on button "Supprimer le filtre" at bounding box center [355, 121] width 339 height 26
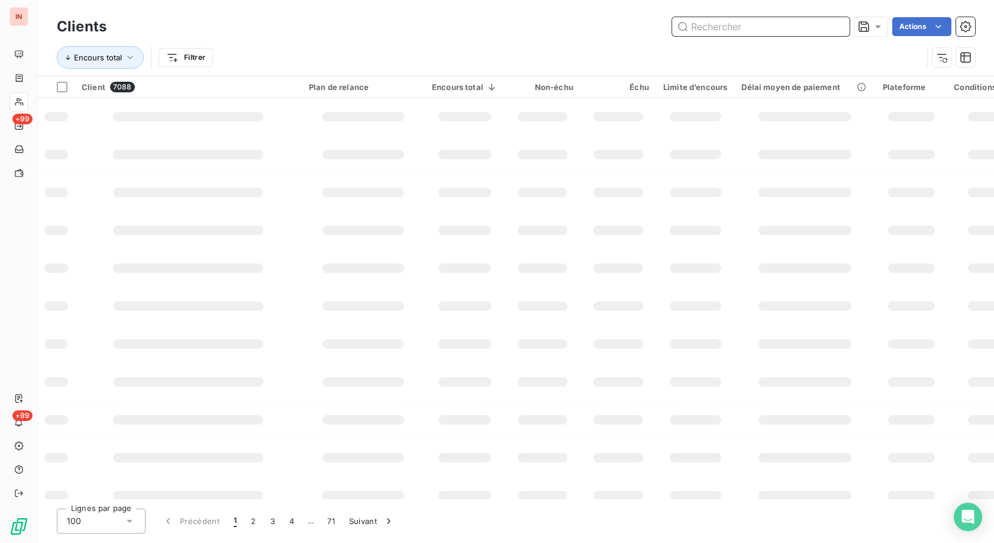
click at [719, 28] on input "text" at bounding box center [761, 26] width 178 height 19
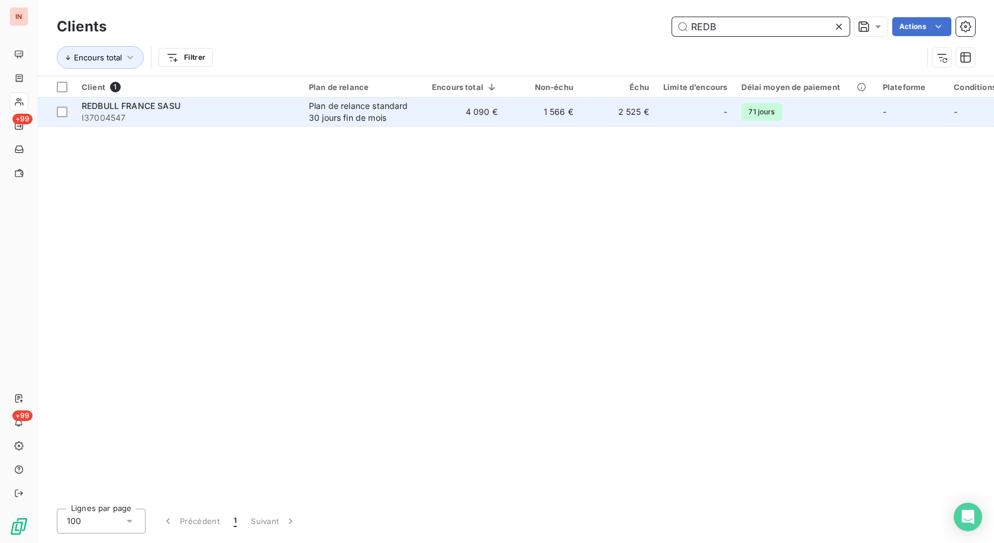
type input "REDB"
click at [330, 117] on div "Plan de relance standard 30 jours fin de mois" at bounding box center [363, 112] width 109 height 24
